Goal: Information Seeking & Learning: Learn about a topic

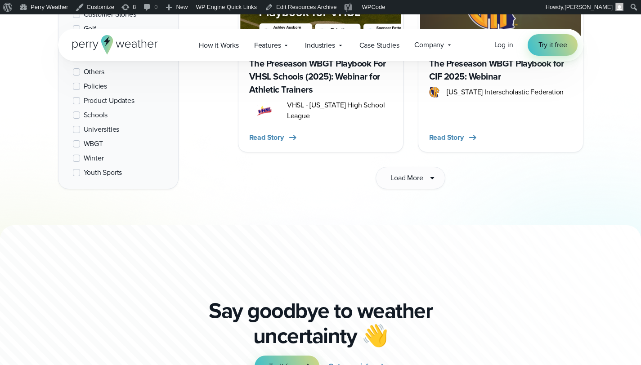
scroll to position [1512, 0]
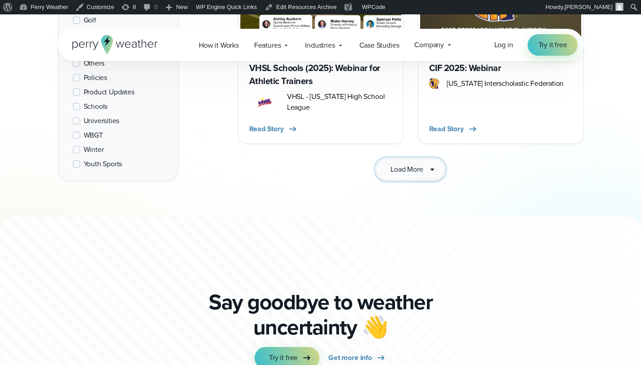
click at [424, 162] on button "Load More" at bounding box center [410, 169] width 69 height 23
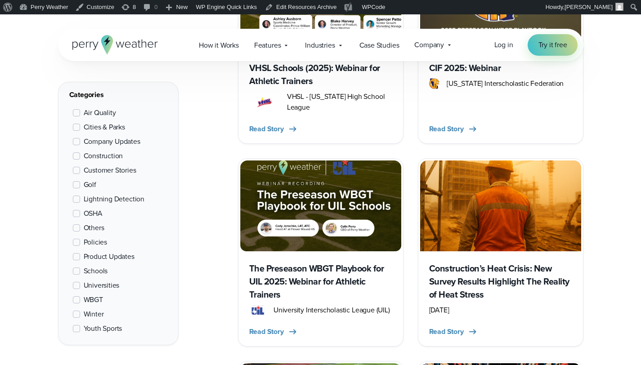
click at [510, 269] on h3 "Construction’s Heat Crisis: New Survey Results Highlight The Reality of Heat St…" at bounding box center [500, 281] width 143 height 39
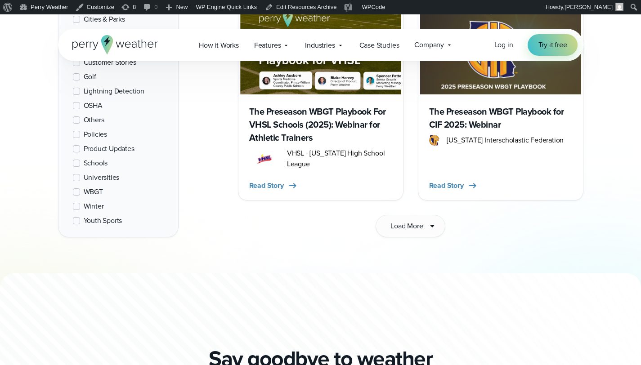
scroll to position [1404, 0]
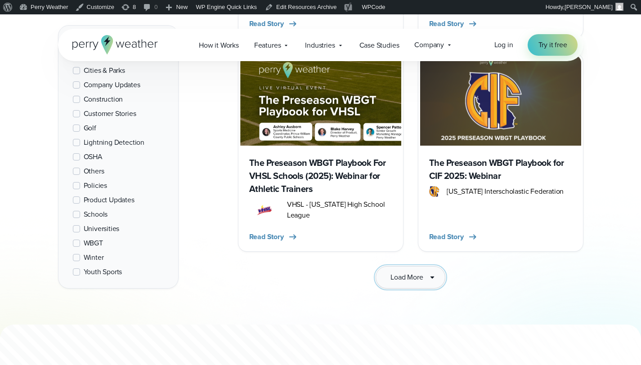
click at [417, 272] on span "Load More" at bounding box center [407, 277] width 32 height 11
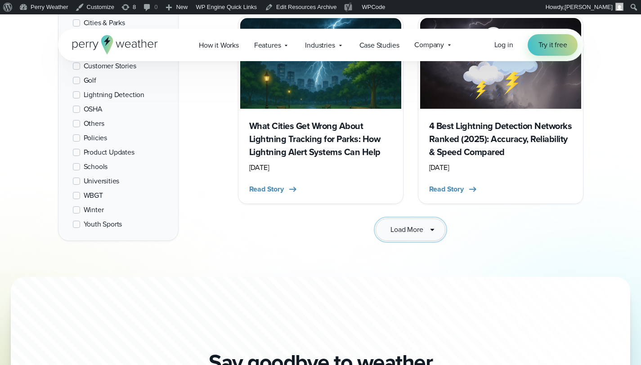
scroll to position [2685, 0]
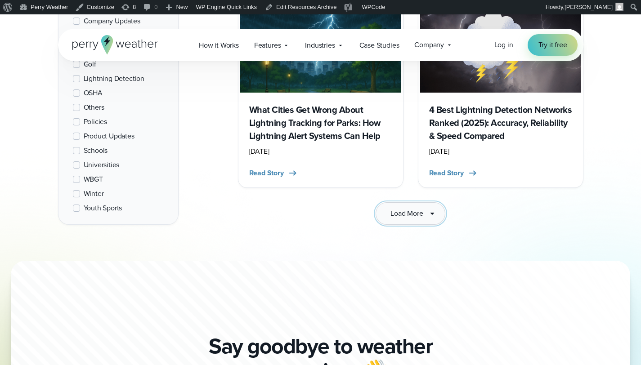
click at [425, 207] on button "Load More" at bounding box center [410, 214] width 69 height 23
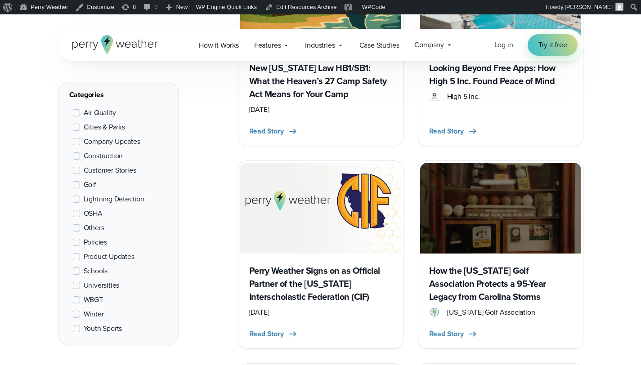
scroll to position [832, 0]
